Goal: Communication & Community: Answer question/provide support

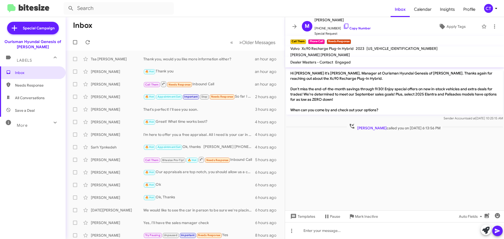
click at [492, 8] on div "CT" at bounding box center [488, 8] width 9 height 9
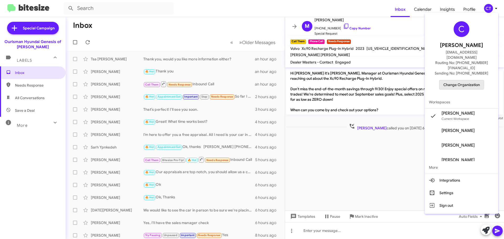
click at [460, 80] on span "Change Organization" at bounding box center [461, 84] width 36 height 9
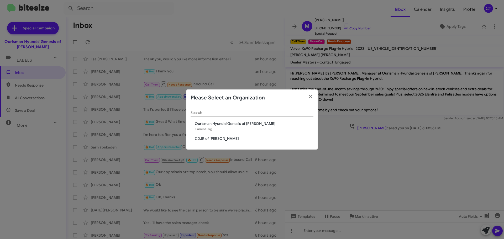
click at [215, 139] on span "CDJR of [PERSON_NAME]" at bounding box center [254, 138] width 119 height 5
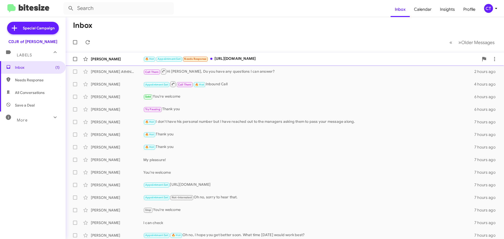
click at [290, 54] on span "[PERSON_NAME] 🔥 Hot Appointment Set Needs Response [URL][DOMAIN_NAME] 2 hours a…" at bounding box center [285, 59] width 438 height 13
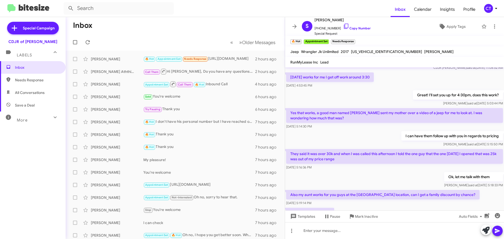
scroll to position [156, 0]
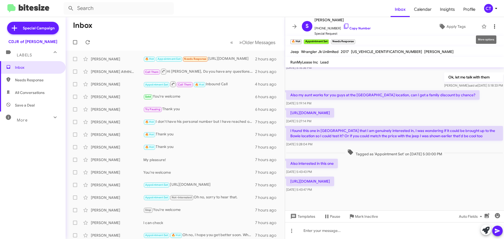
click at [492, 25] on icon at bounding box center [494, 26] width 6 height 6
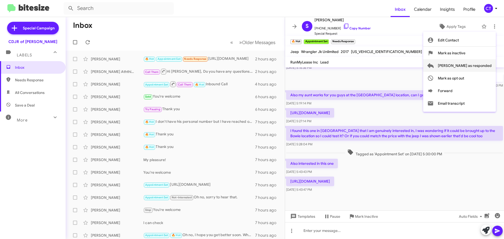
click at [476, 70] on span "[PERSON_NAME] as responded" at bounding box center [465, 65] width 54 height 13
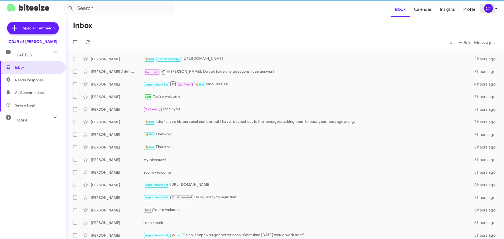
click at [495, 10] on icon at bounding box center [496, 8] width 6 height 6
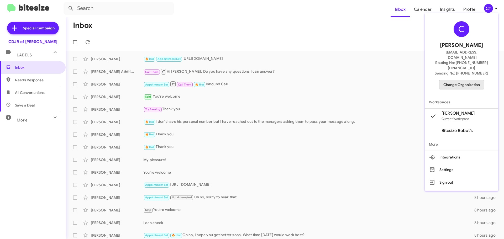
click at [455, 80] on span "Change Organization" at bounding box center [461, 84] width 36 height 9
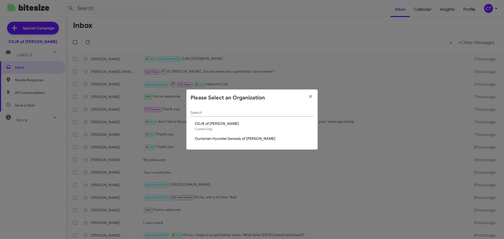
click at [228, 139] on span "Ourisman Hyundai Genesis of Bowie" at bounding box center [254, 138] width 119 height 5
